Goal: Transaction & Acquisition: Purchase product/service

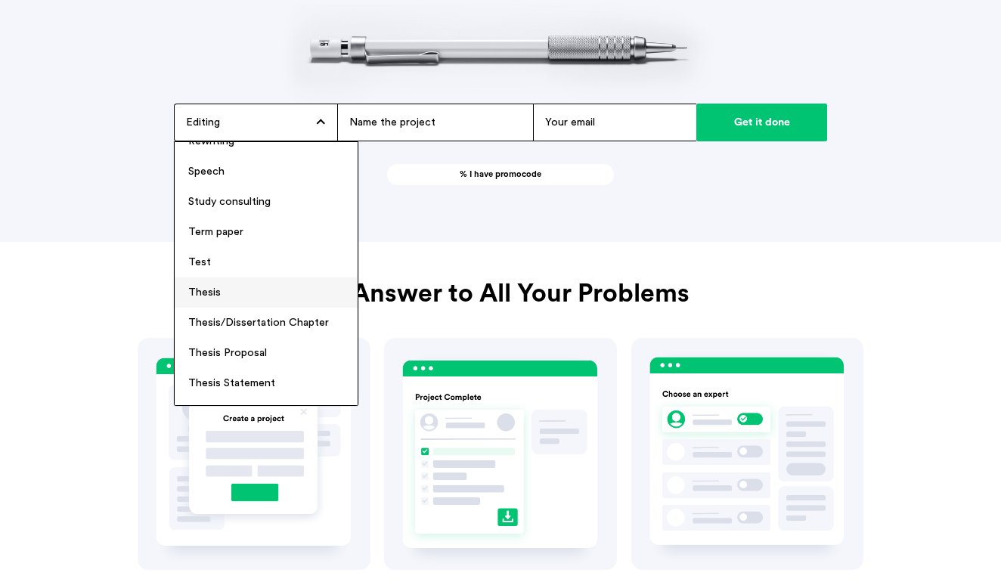
scroll to position [1319, 0]
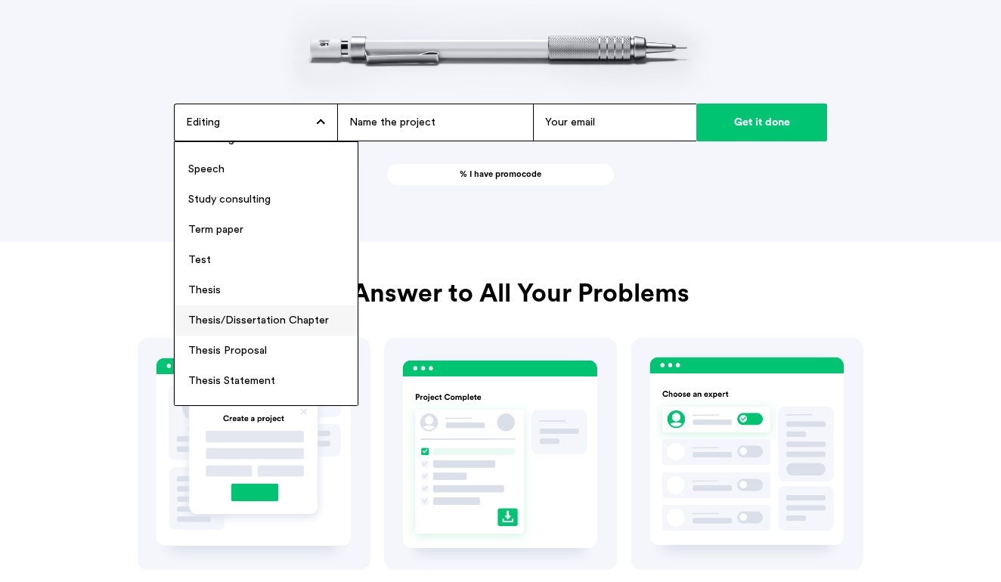
click at [273, 313] on li "Thesis/Dissertation Chapter" at bounding box center [266, 321] width 183 height 30
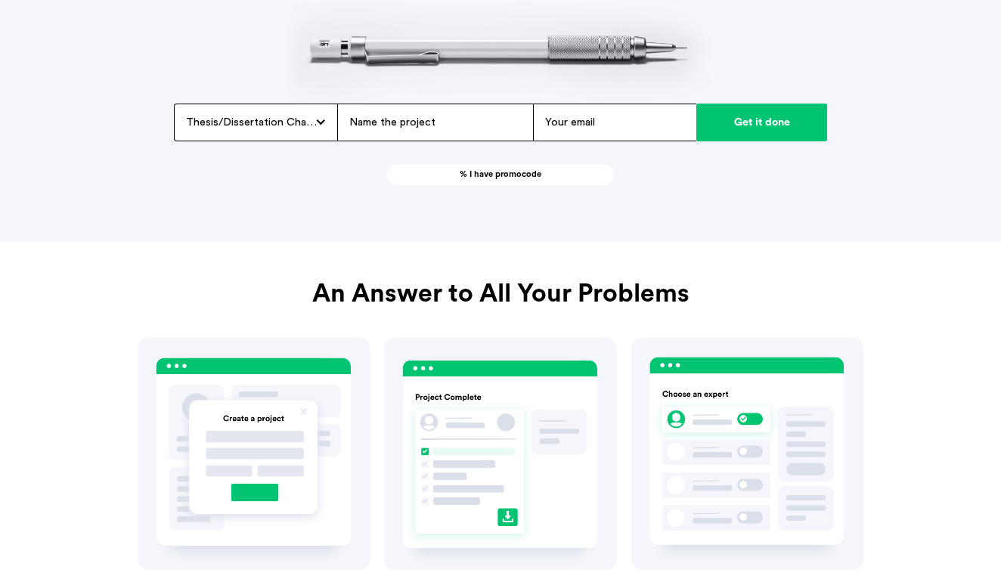
click at [272, 118] on span "Thesis/Dissertation Chapter" at bounding box center [252, 123] width 132 height 14
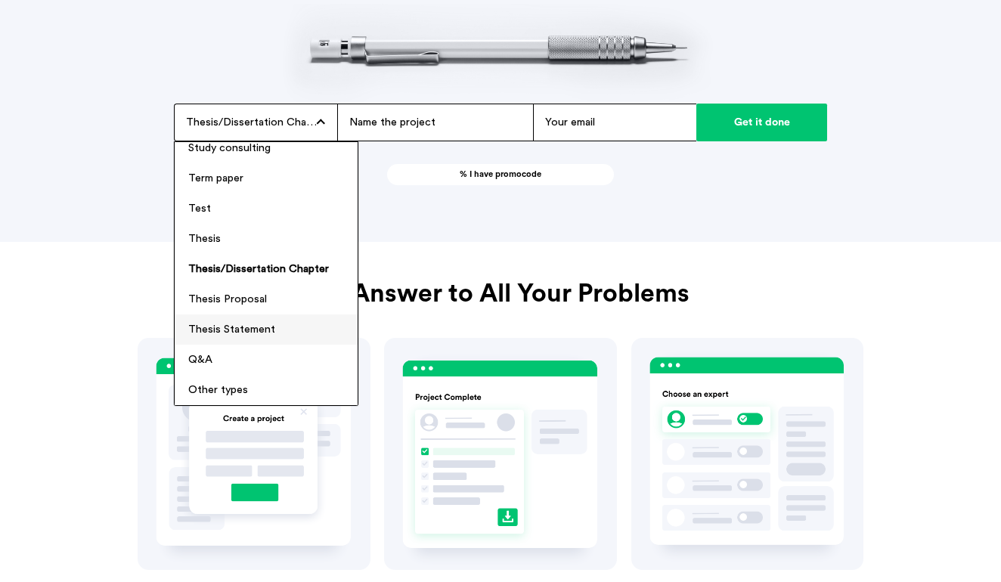
scroll to position [1371, 0]
click at [275, 239] on li "Thesis" at bounding box center [266, 239] width 183 height 30
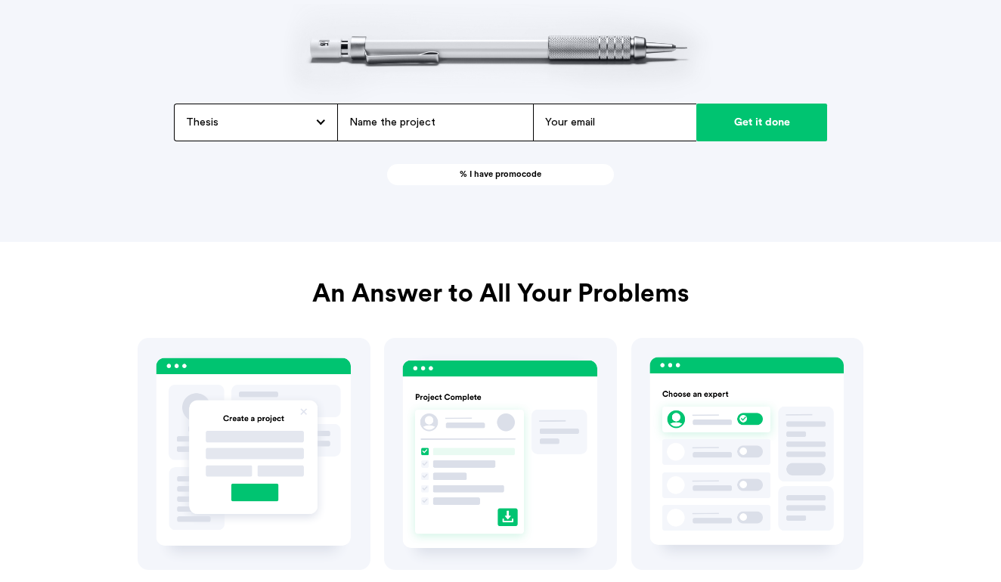
paste input "Formal requirements for the master’s thesis: • Font type and size: Tahoma, 11 p…"
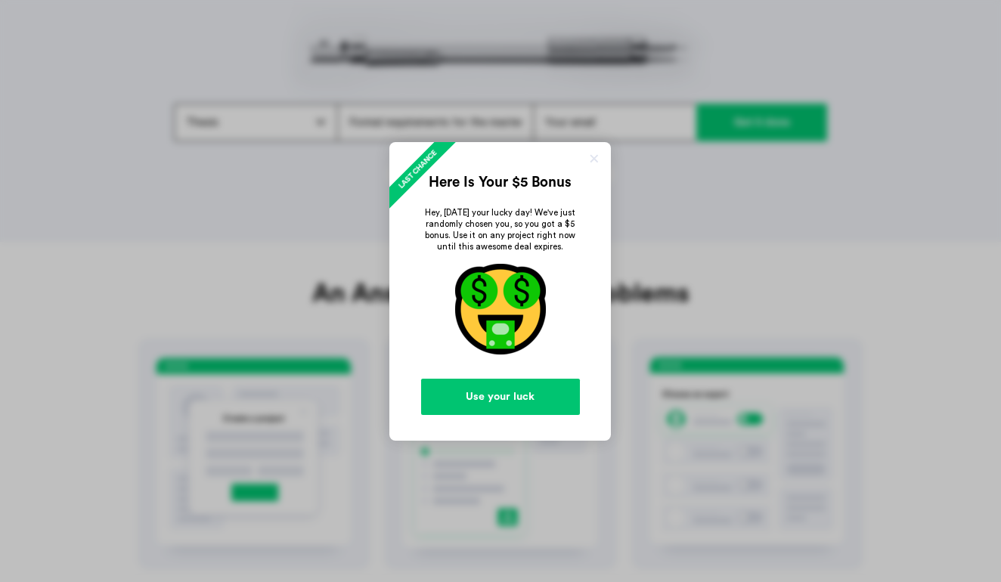
click at [597, 154] on link at bounding box center [594, 158] width 15 height 15
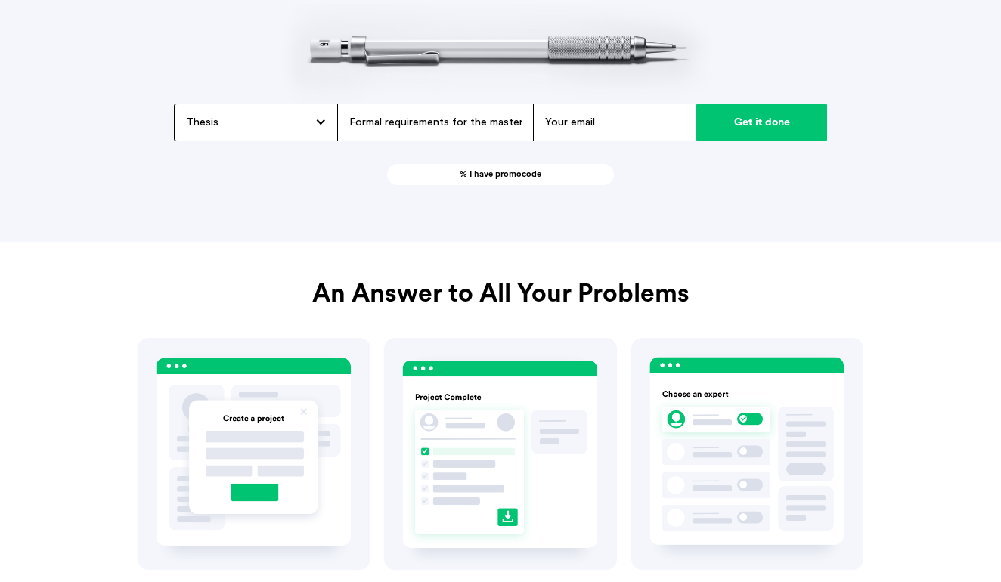
click at [454, 113] on input "Formal requirements for the master’s thesis: • Font type and size: Tahoma, 11 p…" at bounding box center [435, 123] width 196 height 38
paste input "Between Neutrality and Solidarity: Austria's Role in EU Common Security and Def…"
click at [449, 119] on input "Between Neutrality and Solidarity: Austria's Role in EU Common Security and Def…" at bounding box center [435, 123] width 196 height 38
click at [446, 119] on input "Between Neutrality and Solidarity: Austria's Role in EU Common Security and Def…" at bounding box center [435, 123] width 196 height 38
type input "Between Neutrality and Solidarity: Austria's Role in EU Common Security and Def…"
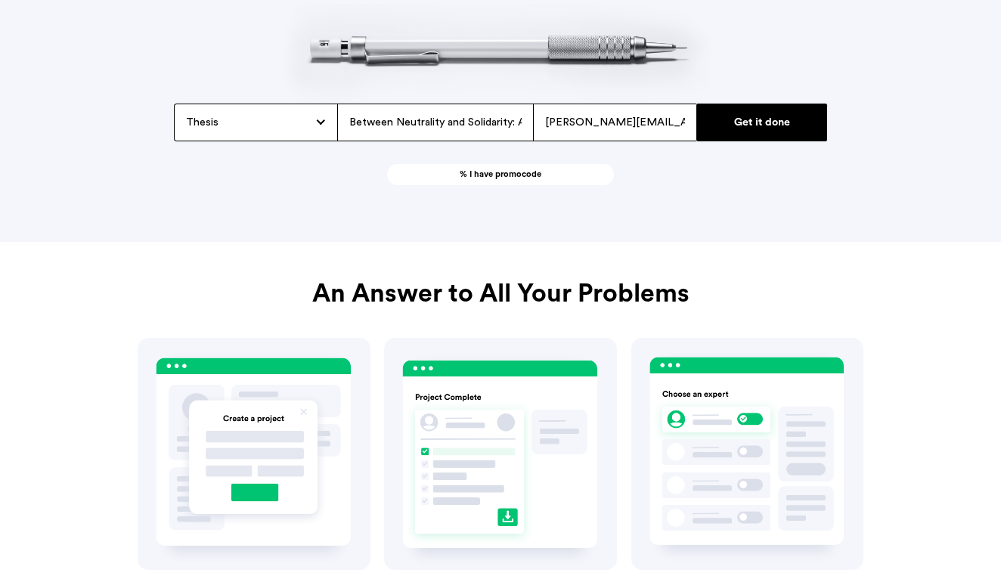
type input "[PERSON_NAME][EMAIL_ADDRESS][PERSON_NAME][DOMAIN_NAME]"
click at [771, 123] on input "Get it done" at bounding box center [762, 123] width 131 height 38
